Goal: Check status: Check status

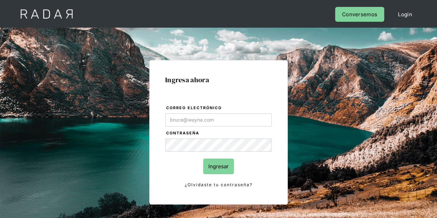
type input "Evans@prontopaga.com"
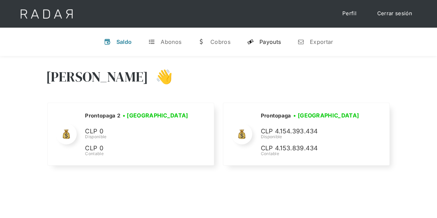
click at [250, 36] on link "y Payouts" at bounding box center [263, 42] width 45 height 18
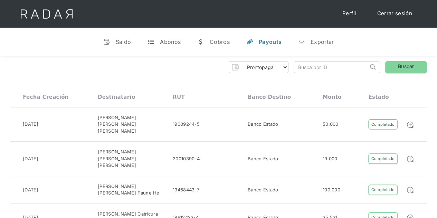
click at [305, 67] on input "search" at bounding box center [331, 66] width 74 height 11
paste input "d1ef9e0f-c076-4108-9a51-0dc20c3026be"
type input "d1ef9e0f-c076-4108-9a51-0dc20c3026be"
click at [403, 65] on link "Buscar" at bounding box center [405, 67] width 41 height 12
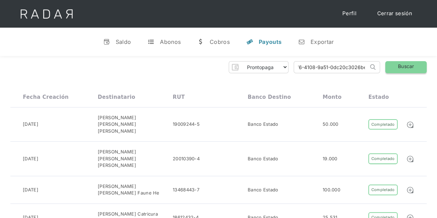
scroll to position [0, 0]
click at [403, 65] on link "Buscar" at bounding box center [405, 67] width 41 height 12
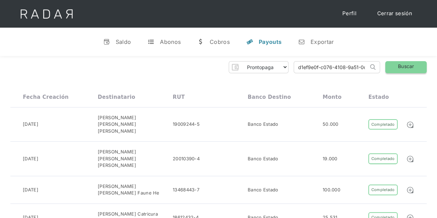
click at [413, 64] on link "Buscar" at bounding box center [405, 67] width 41 height 12
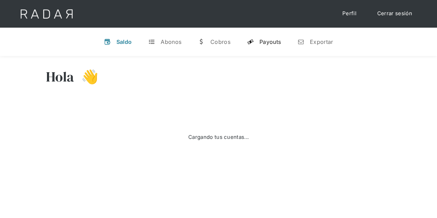
select select "prontopaga"
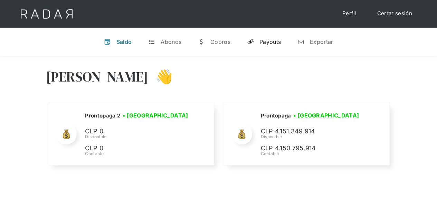
click at [265, 42] on div "Payouts" at bounding box center [269, 41] width 21 height 7
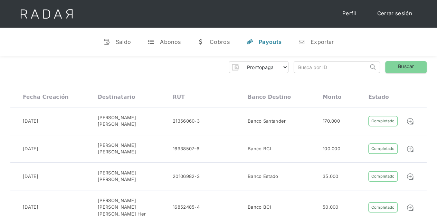
click at [309, 65] on input "search" at bounding box center [331, 66] width 74 height 11
paste input "d1ef9e0f-c076-4108-9a51-0dc20c3026be"
type input "d1ef9e0f-c076-4108-9a51-0dc20c3026be"
click at [397, 66] on link "Buscar" at bounding box center [405, 67] width 41 height 12
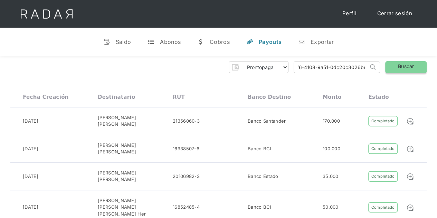
scroll to position [0, 0]
click at [400, 68] on link "Buscar" at bounding box center [405, 67] width 41 height 12
click at [404, 64] on link "Buscar" at bounding box center [405, 67] width 41 height 12
click at [398, 69] on link "Buscar" at bounding box center [405, 67] width 41 height 12
click at [409, 68] on link "Buscar" at bounding box center [405, 67] width 41 height 12
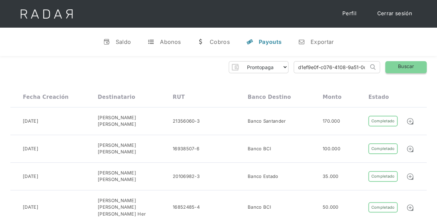
scroll to position [0, 30]
drag, startPoint x: 295, startPoint y: 69, endPoint x: 395, endPoint y: 67, distance: 100.2
click at [395, 67] on div "Prontopaga Prontopaga 2 Thank you! Your submission has been received! Oops! Som…" at bounding box center [218, 67] width 416 height 12
click at [395, 67] on link "Buscar" at bounding box center [405, 67] width 41 height 12
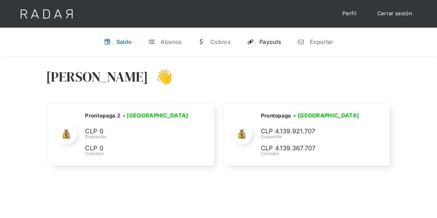
click at [265, 45] on div "Payouts" at bounding box center [269, 41] width 21 height 7
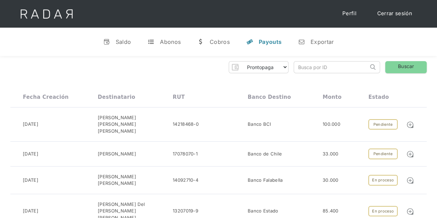
click at [310, 63] on input "search" at bounding box center [331, 66] width 74 height 11
paste input "d1ef9e0f-c076-4108-9a51-0dc20c3026be"
type input "d1ef9e0f-c076-4108-9a51-0dc20c3026be"
click at [394, 64] on link "Buscar" at bounding box center [405, 67] width 41 height 12
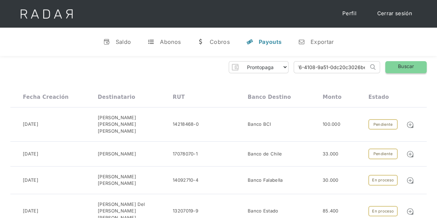
scroll to position [0, 0]
